Goal: Task Accomplishment & Management: Complete application form

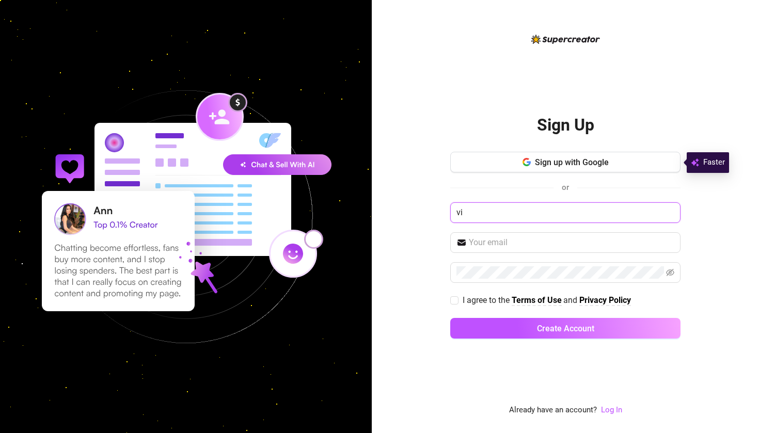
type input "v"
type input "octavia"
type input "[EMAIL_ADDRESS][DOMAIN_NAME]"
click at [670, 271] on icon "eye-invisible" at bounding box center [670, 272] width 8 height 7
click at [458, 303] on span at bounding box center [455, 301] width 8 height 8
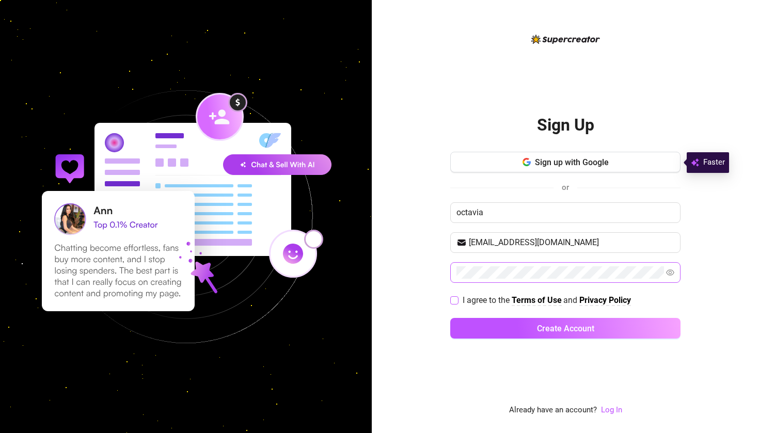
click at [458, 303] on input "I agree to the Terms of Use and Privacy Policy" at bounding box center [454, 300] width 7 height 7
checkbox input "true"
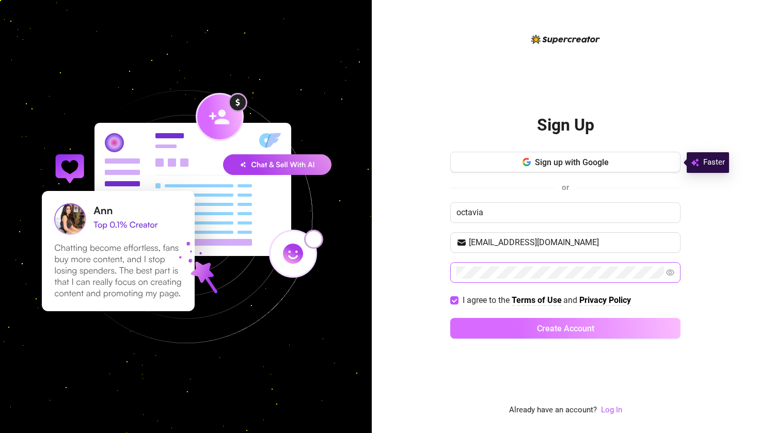
click at [485, 324] on button "Create Account" at bounding box center [566, 328] width 230 height 21
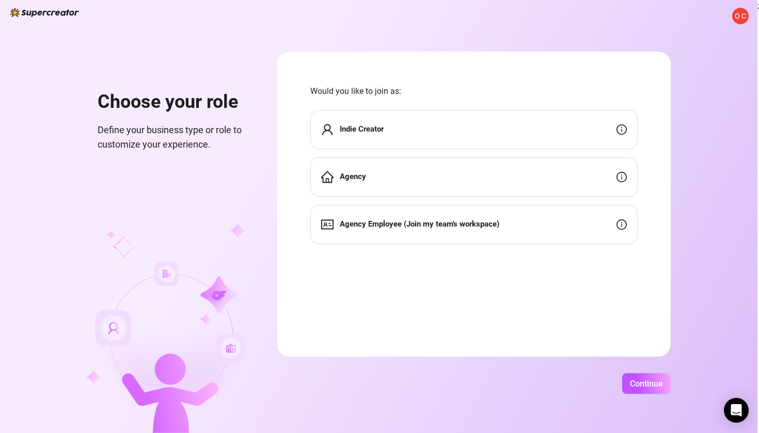
click at [457, 129] on div "Indie Creator" at bounding box center [475, 129] width 328 height 39
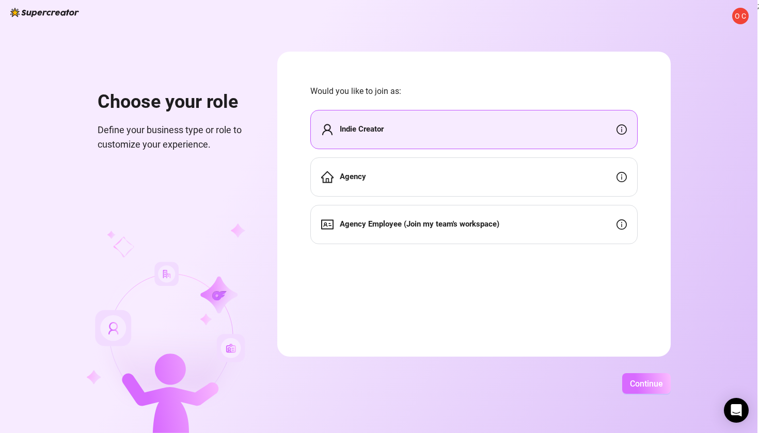
click at [658, 387] on span "Continue" at bounding box center [646, 384] width 33 height 10
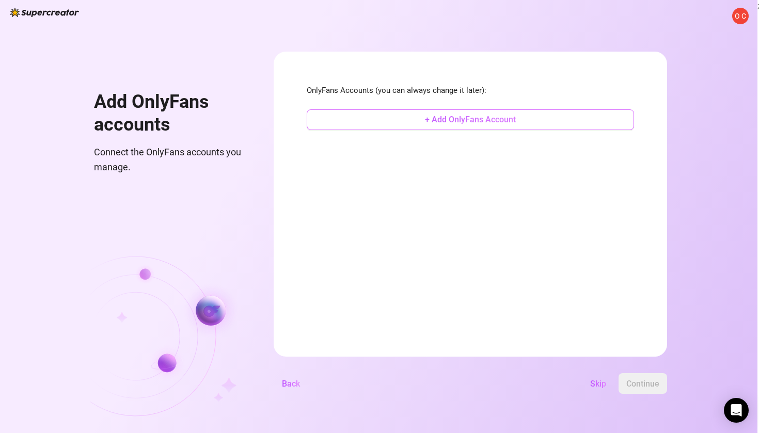
click at [564, 129] on button "+ Add OnlyFans Account" at bounding box center [471, 120] width 328 height 21
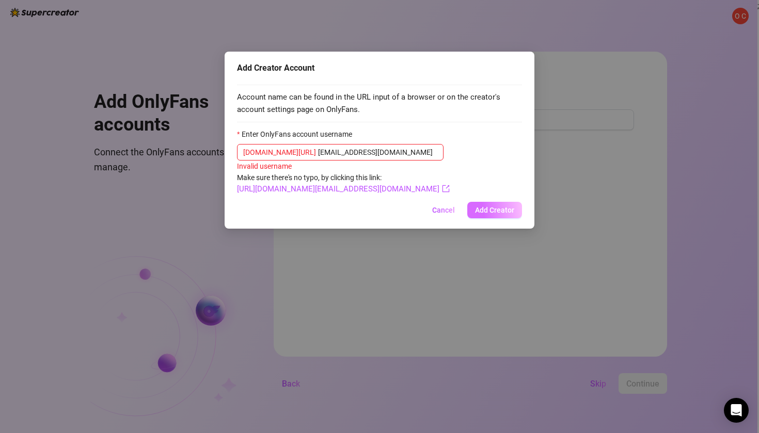
click at [500, 209] on span "Add Creator" at bounding box center [494, 210] width 39 height 8
click at [488, 213] on button "Add Creator" at bounding box center [495, 210] width 55 height 17
drag, startPoint x: 297, startPoint y: 148, endPoint x: 401, endPoint y: 152, distance: 104.4
click at [401, 152] on input "[EMAIL_ADDRESS][DOMAIN_NAME]" at bounding box center [377, 152] width 119 height 11
type input "m"
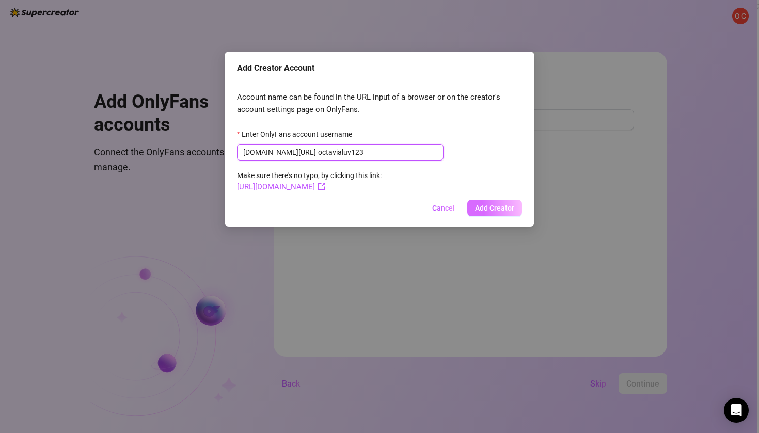
type input "octavialuv123"
click at [495, 208] on span "Add Creator" at bounding box center [494, 208] width 39 height 8
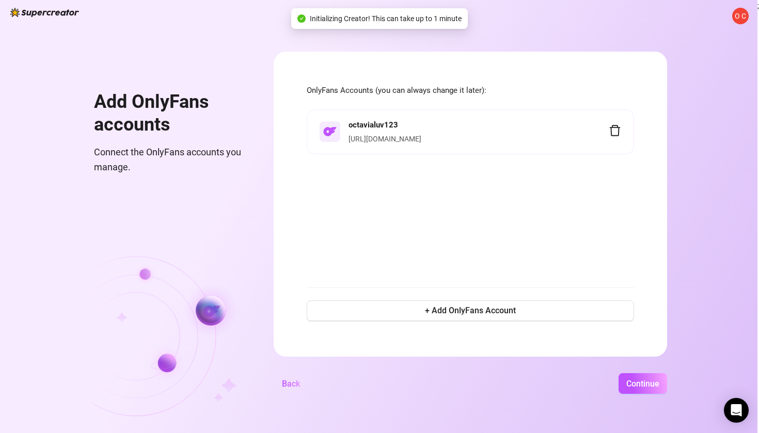
click at [573, 132] on div "octavialuv123 [URL][DOMAIN_NAME]" at bounding box center [479, 132] width 260 height 26
click at [480, 128] on h4 "octavialuv123" at bounding box center [479, 125] width 260 height 12
click at [660, 381] on span "Continue" at bounding box center [643, 384] width 33 height 10
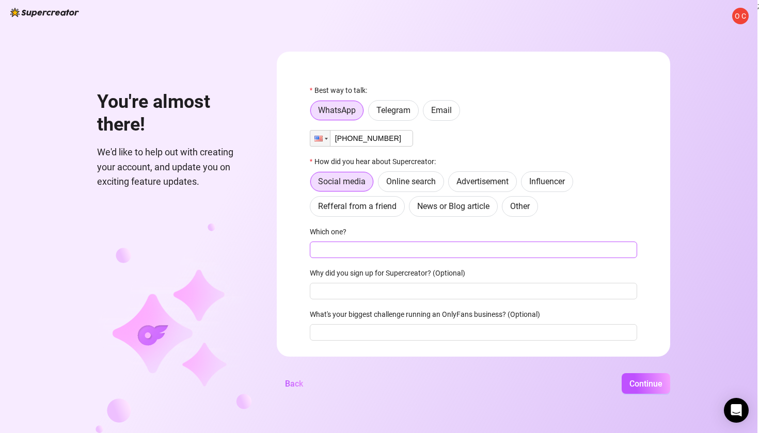
type input "[PHONE_NUMBER]"
click at [401, 243] on input "Which one?" at bounding box center [474, 250] width 328 height 17
click at [401, 250] on input "Which one?" at bounding box center [474, 250] width 328 height 17
type input "phone"
click at [509, 296] on input "Why did you sign up for Supercreator? (Optional)" at bounding box center [474, 291] width 328 height 17
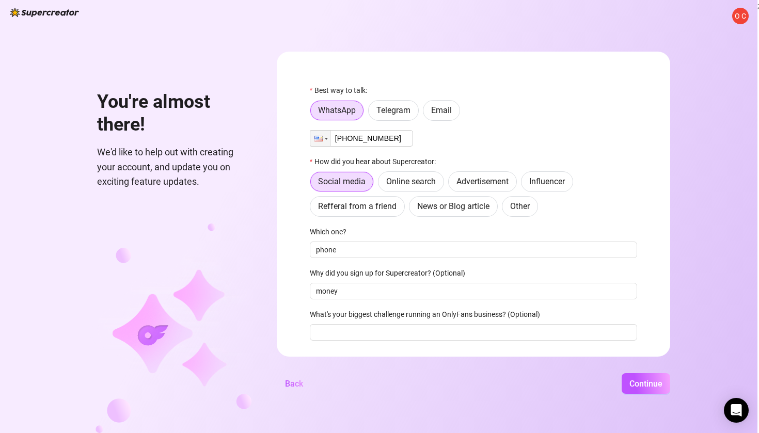
click at [511, 323] on div "What's your biggest challenge running an OnlyFans business? (Optional)" at bounding box center [474, 316] width 328 height 15
click at [475, 293] on input "money" at bounding box center [474, 291] width 328 height 17
type input "money and growing following"
click at [488, 334] on input "What's your biggest challenge running an OnlyFans business? (Optional)" at bounding box center [474, 332] width 328 height 17
click at [638, 334] on input "What's your biggest challenge running an OnlyFans business? (Optional)" at bounding box center [474, 332] width 328 height 17
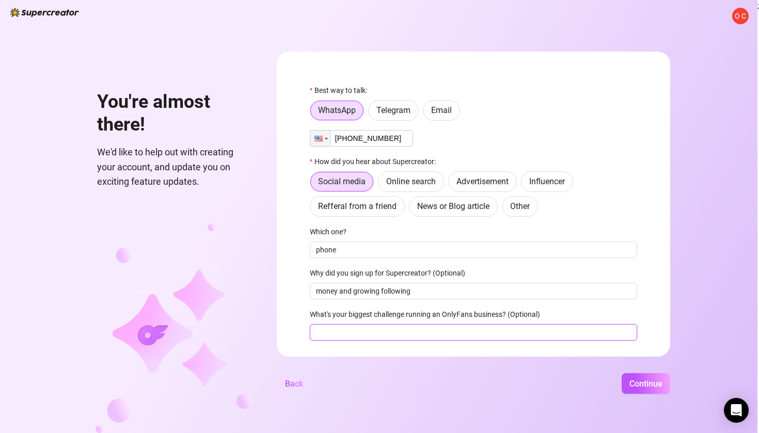
click at [638, 333] on input "What's your biggest challenge running an OnlyFans business? (Optional)" at bounding box center [474, 332] width 328 height 17
click at [638, 332] on input "What's your biggest challenge running an OnlyFans business? (Optional)" at bounding box center [474, 332] width 328 height 17
type input "none"
click at [663, 390] on button "Continue" at bounding box center [646, 384] width 49 height 21
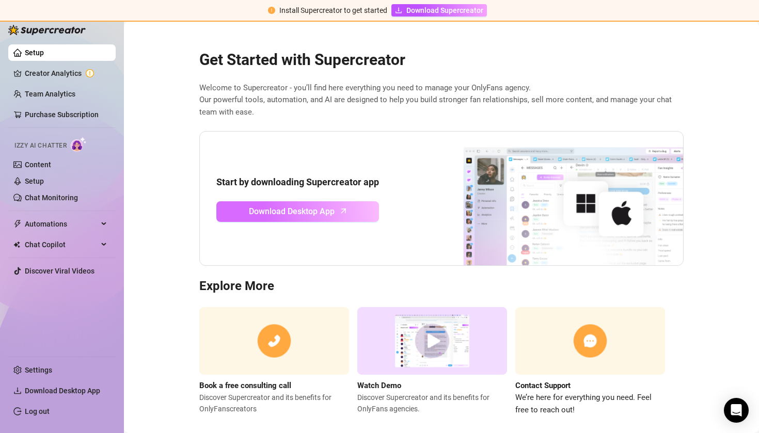
click at [266, 212] on span "Download Desktop App" at bounding box center [292, 211] width 86 height 13
